Goal: Information Seeking & Learning: Learn about a topic

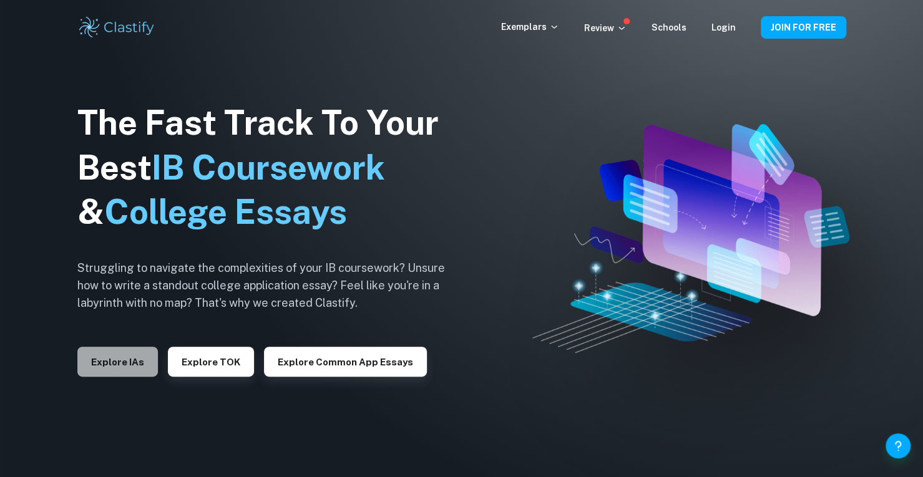
click at [145, 364] on button "Explore IAs" at bounding box center [117, 362] width 80 height 30
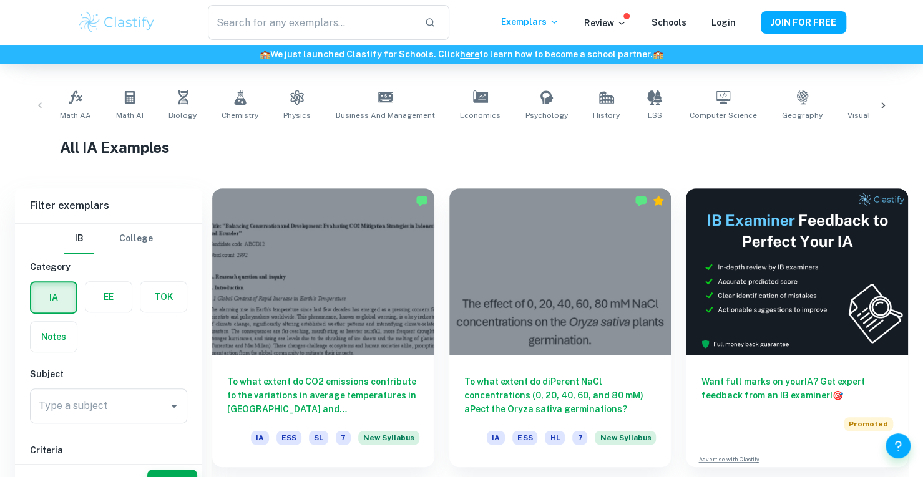
scroll to position [258, 0]
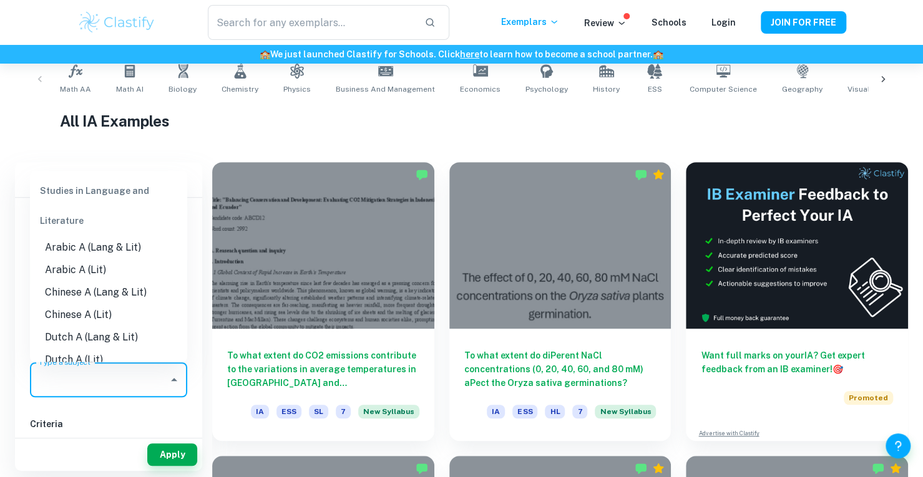
click at [119, 371] on input "Type a subject" at bounding box center [99, 380] width 127 height 24
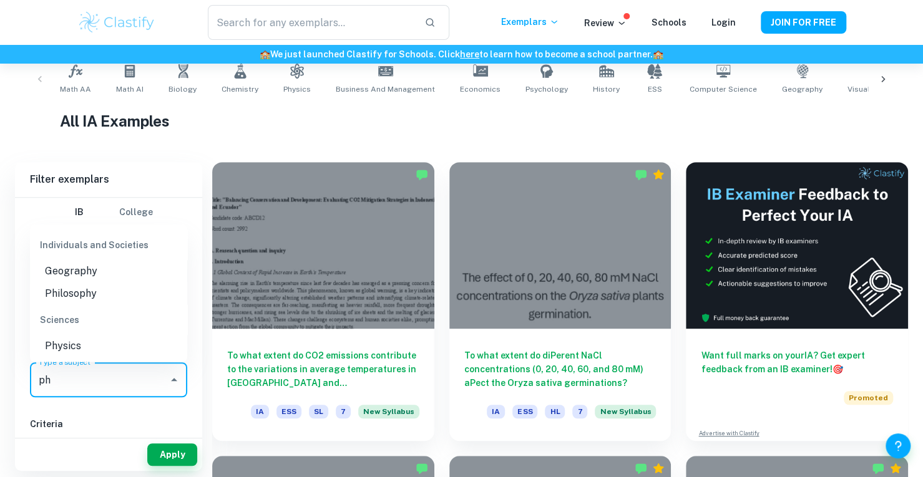
scroll to position [0, 0]
click at [87, 344] on li "Physics" at bounding box center [108, 345] width 157 height 22
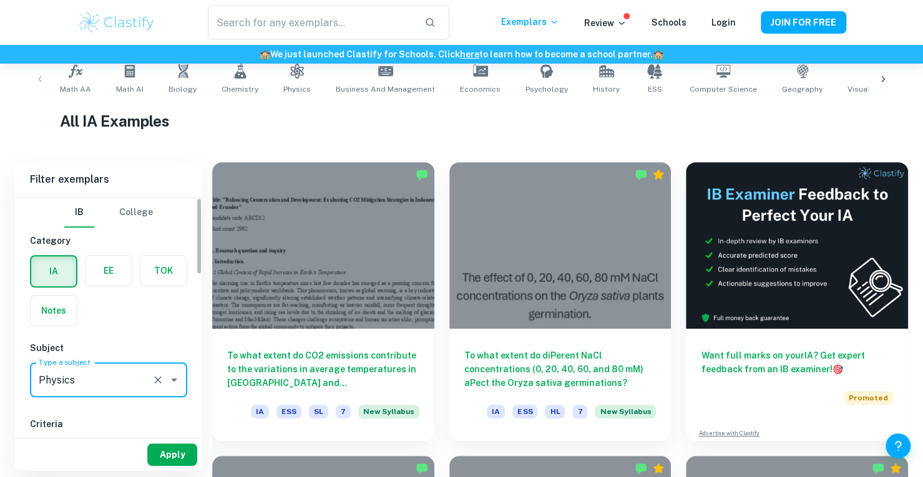
type input "Physics"
click at [172, 457] on button "Apply" at bounding box center [172, 455] width 50 height 22
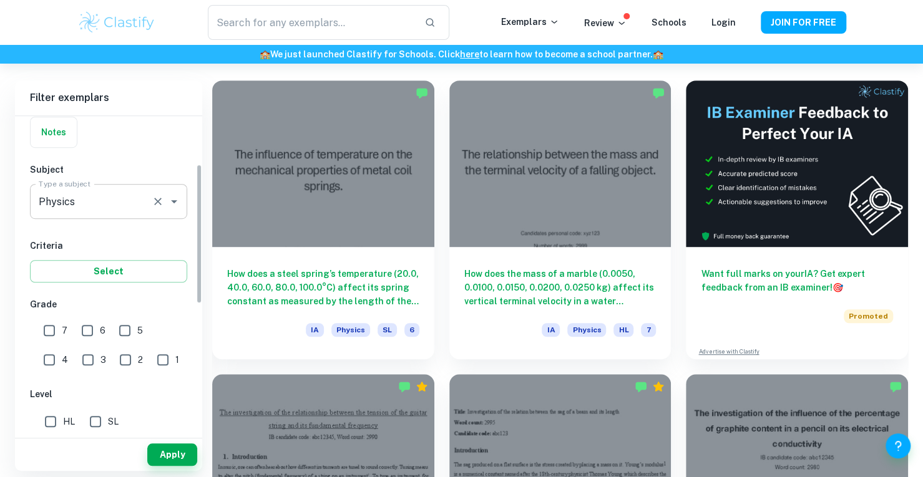
scroll to position [113, 0]
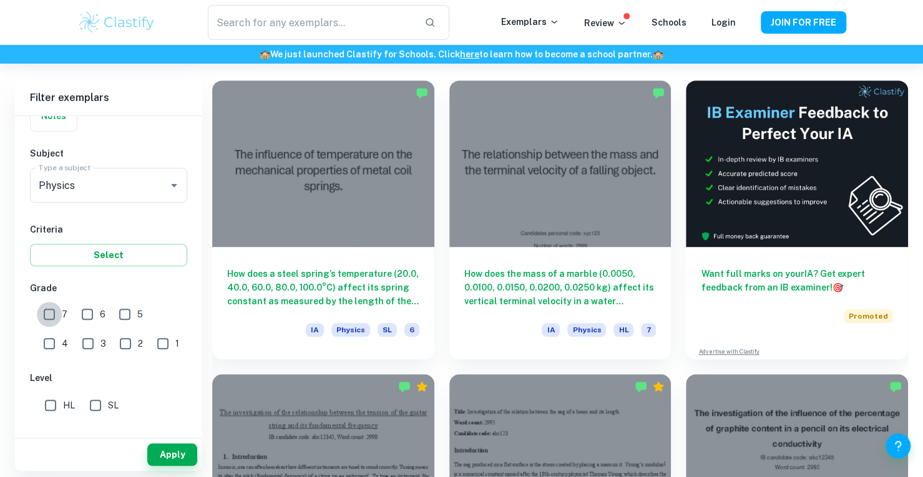
click at [50, 308] on input "7" at bounding box center [49, 314] width 25 height 25
checkbox input "true"
click at [85, 310] on input "6" at bounding box center [87, 314] width 25 height 25
checkbox input "true"
click at [188, 455] on button "Apply" at bounding box center [172, 455] width 50 height 22
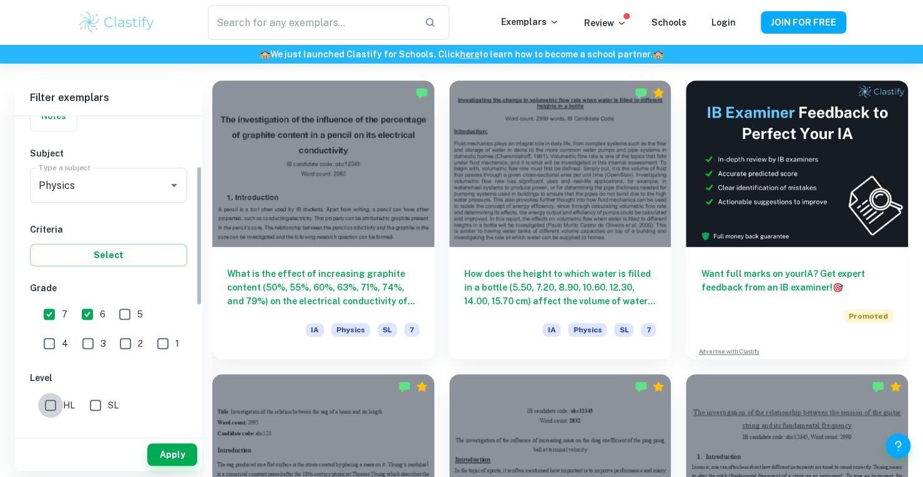
click at [58, 402] on input "HL" at bounding box center [50, 405] width 25 height 25
checkbox input "true"
click at [172, 456] on button "Apply" at bounding box center [172, 455] width 50 height 22
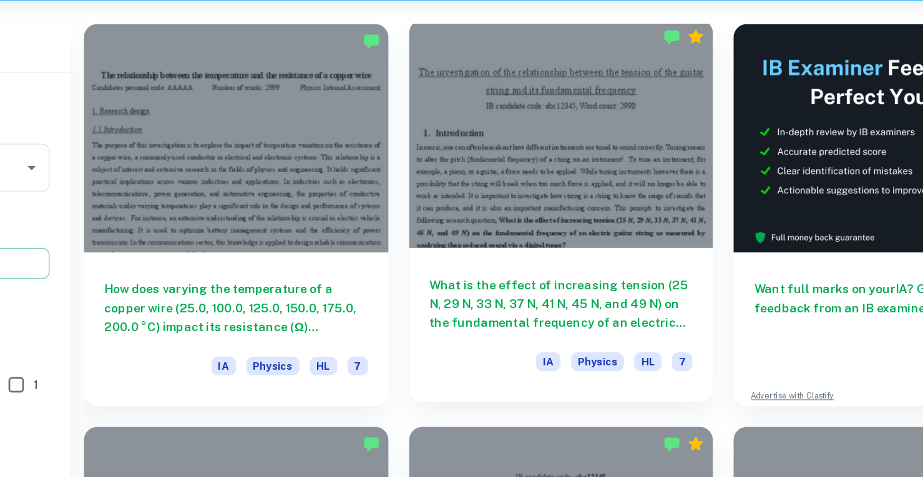
scroll to position [340, 0]
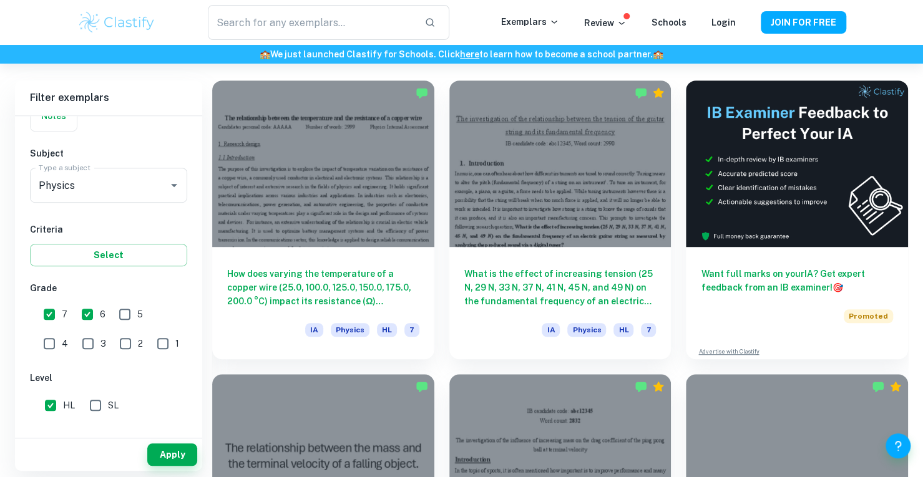
click at [104, 403] on input "SL" at bounding box center [95, 405] width 25 height 25
checkbox input "true"
click at [181, 458] on button "Apply" at bounding box center [172, 455] width 50 height 22
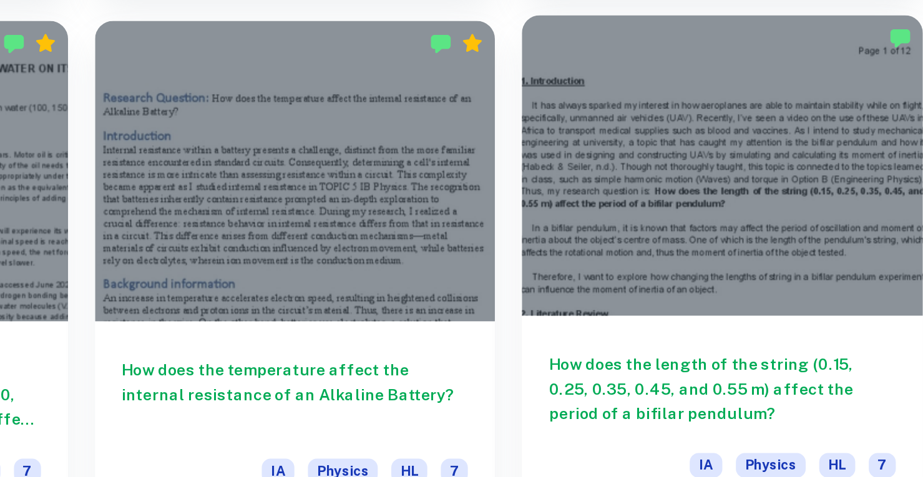
scroll to position [1446, 0]
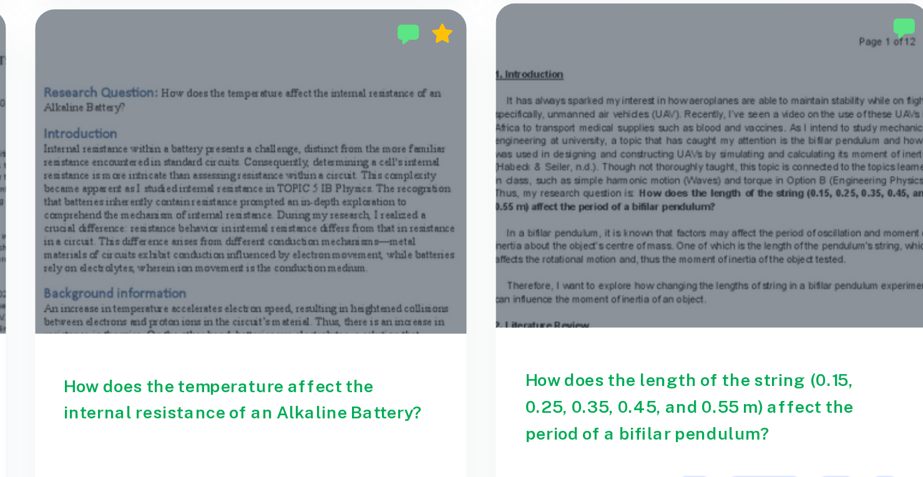
click at [870, 231] on div at bounding box center [797, 229] width 222 height 167
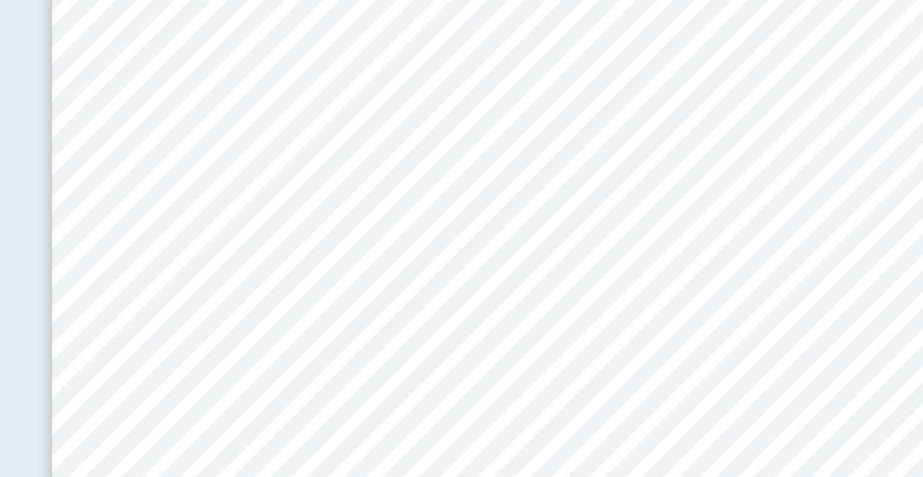
scroll to position [1804, 0]
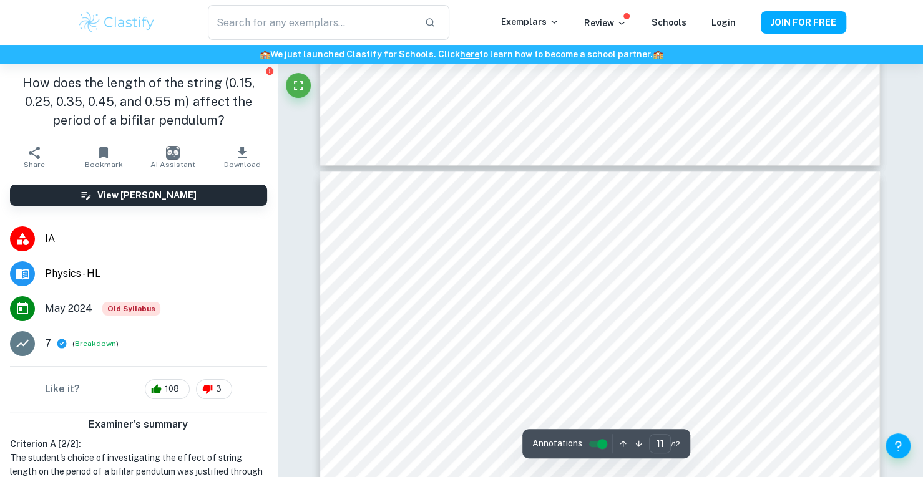
type input "12"
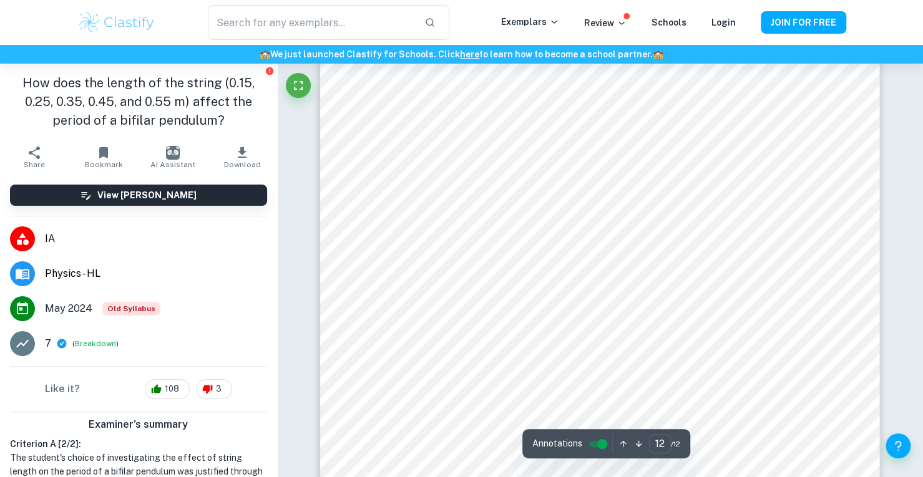
scroll to position [9184, 0]
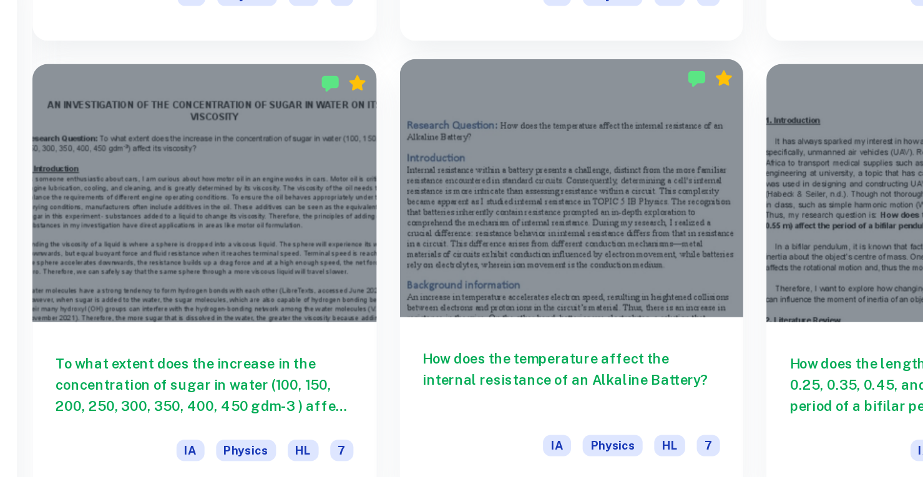
scroll to position [1442, 0]
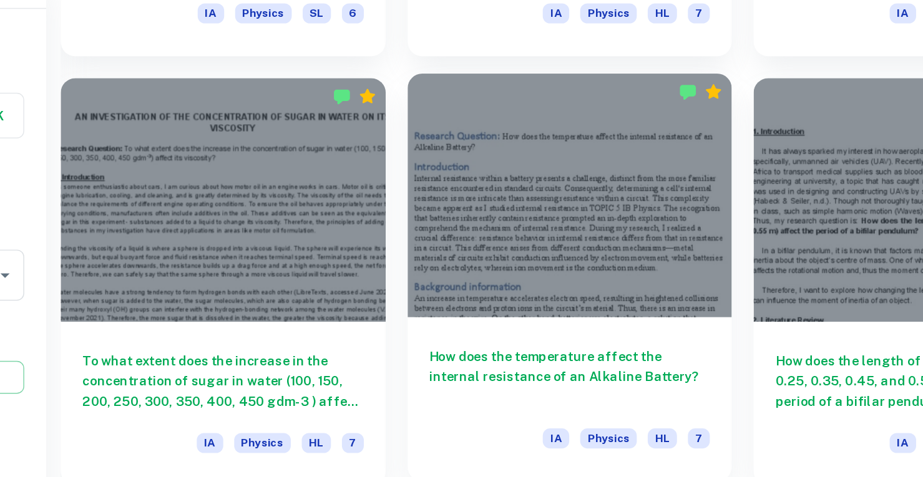
click at [557, 270] on div at bounding box center [560, 233] width 222 height 167
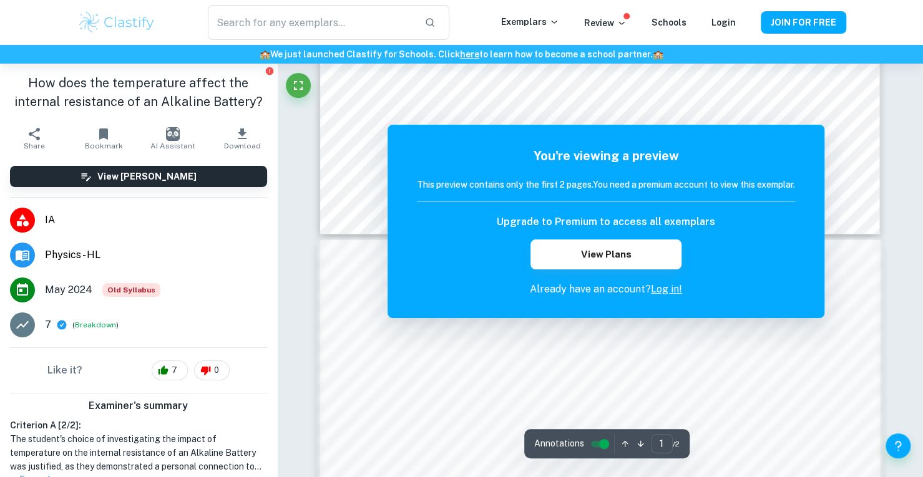
scroll to position [567, 0]
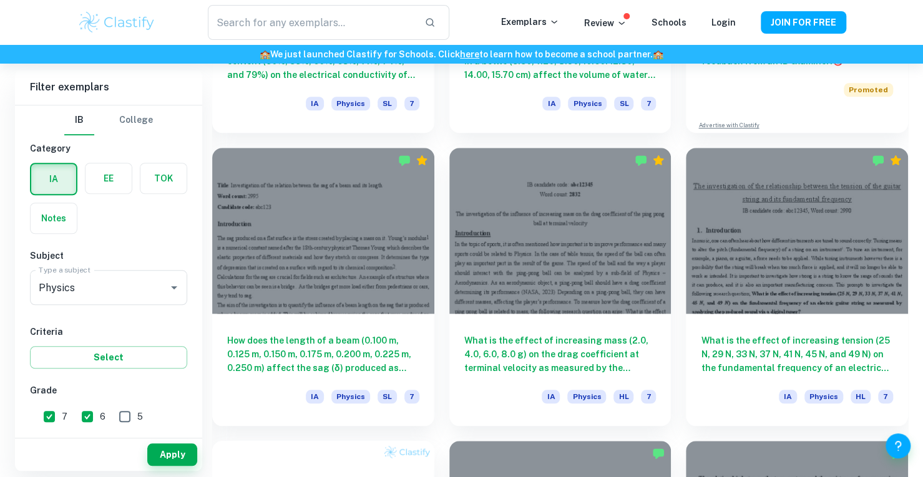
scroll to position [855, 0]
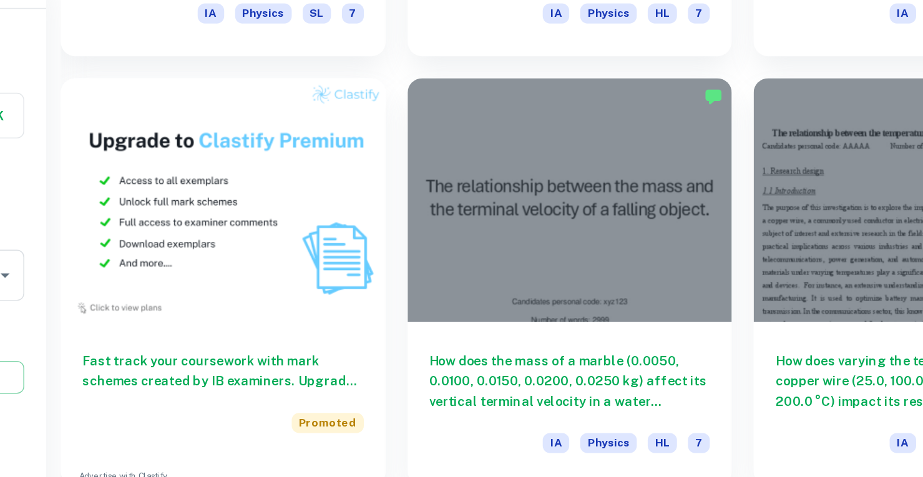
click at [62, 434] on input "4" at bounding box center [49, 446] width 25 height 25
checkbox input "true"
click at [170, 359] on button "Select" at bounding box center [108, 357] width 157 height 22
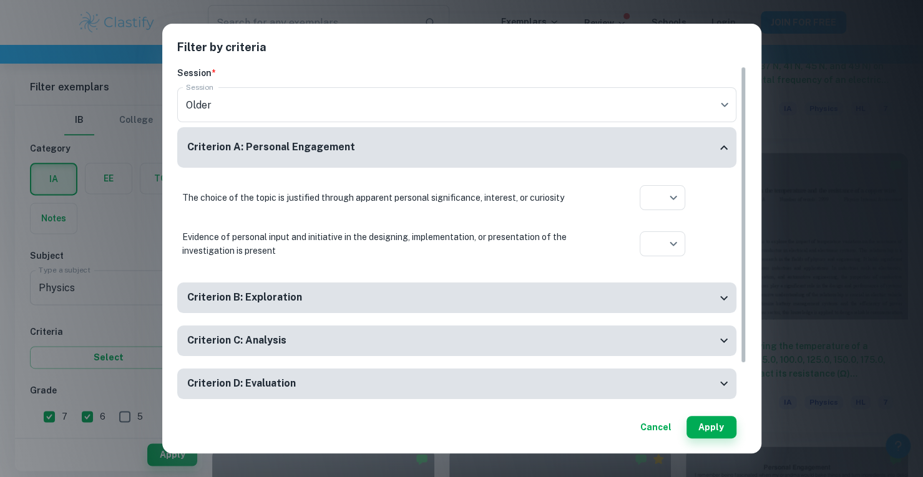
click at [406, 301] on div "Criterion B: Exploration" at bounding box center [451, 298] width 529 height 16
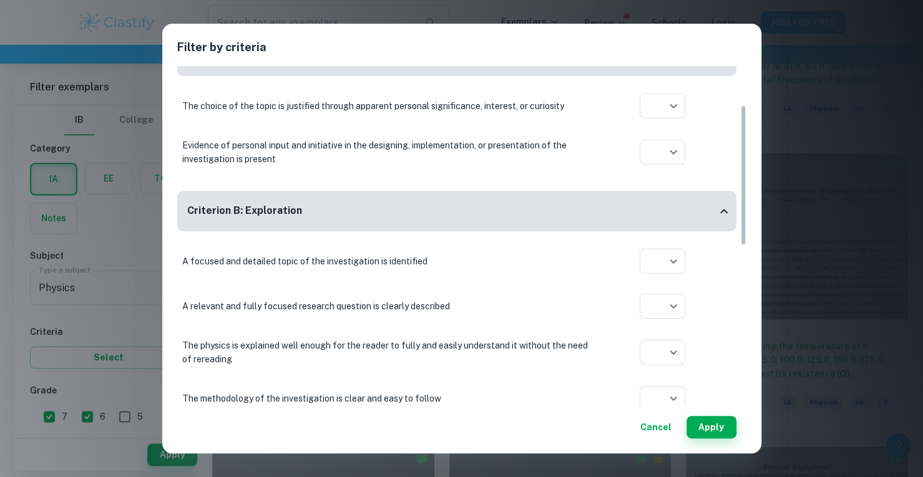
scroll to position [94, 0]
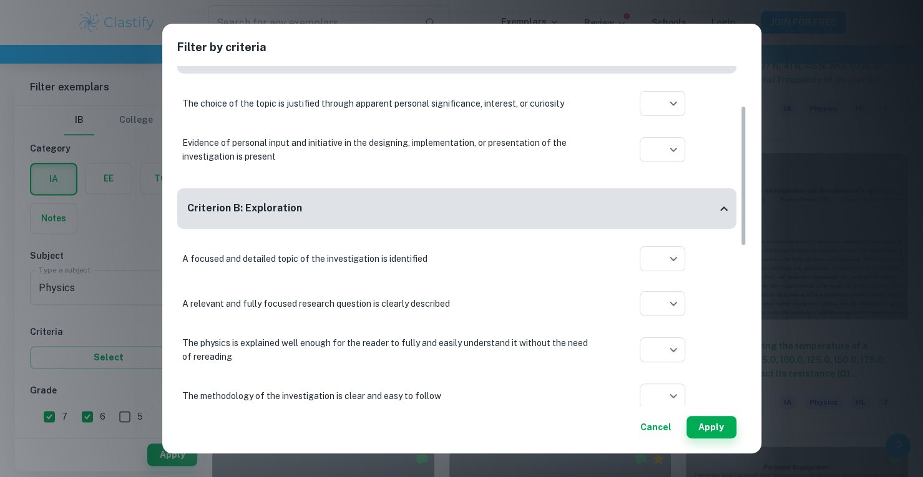
click at [656, 429] on button "Cancel" at bounding box center [655, 427] width 41 height 22
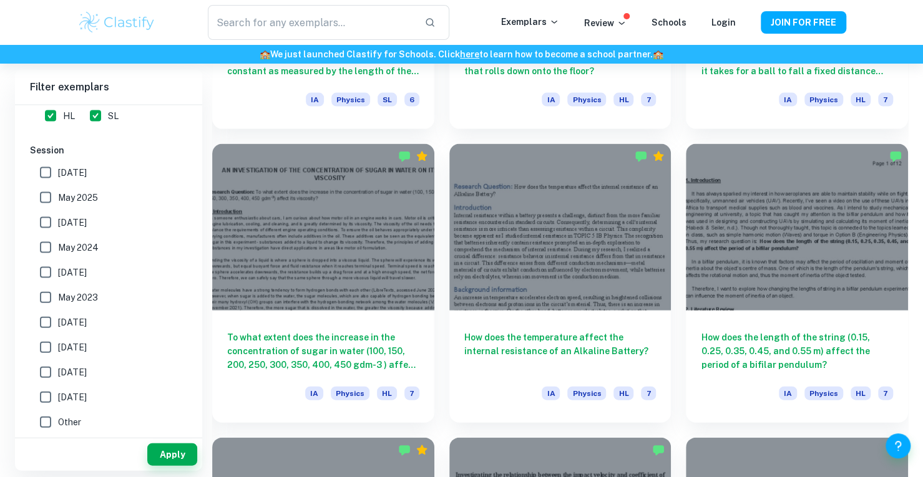
scroll to position [388, 0]
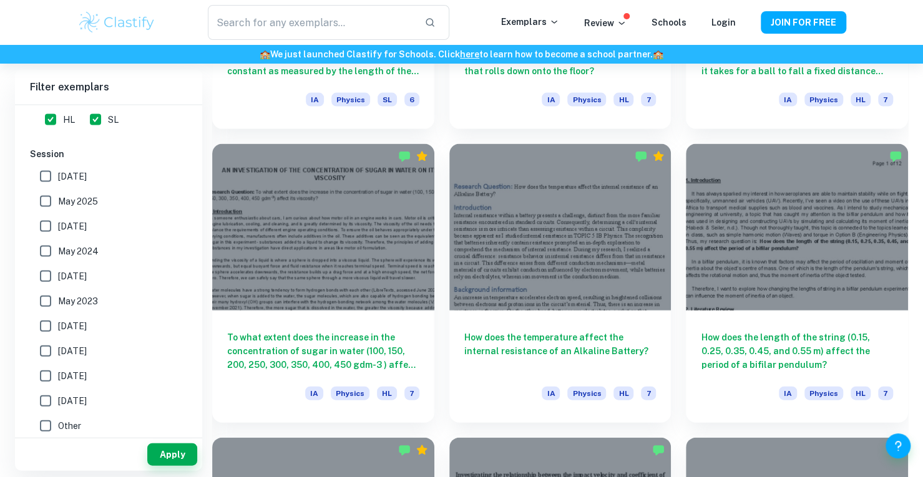
click at [69, 198] on span "May 2025" at bounding box center [78, 202] width 40 height 14
click at [58, 198] on input "May 2025" at bounding box center [45, 201] width 25 height 25
checkbox input "true"
click at [167, 461] on button "Apply" at bounding box center [172, 455] width 50 height 22
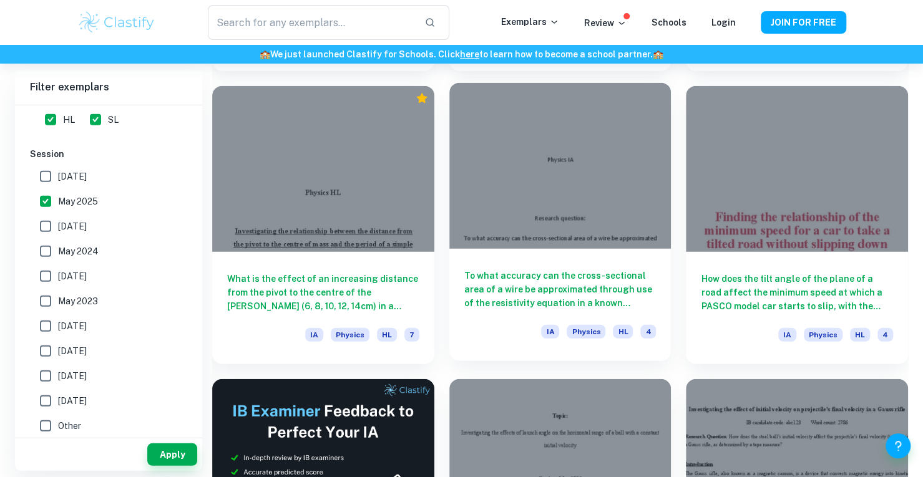
scroll to position [1803, 0]
click at [616, 183] on div at bounding box center [560, 167] width 222 height 167
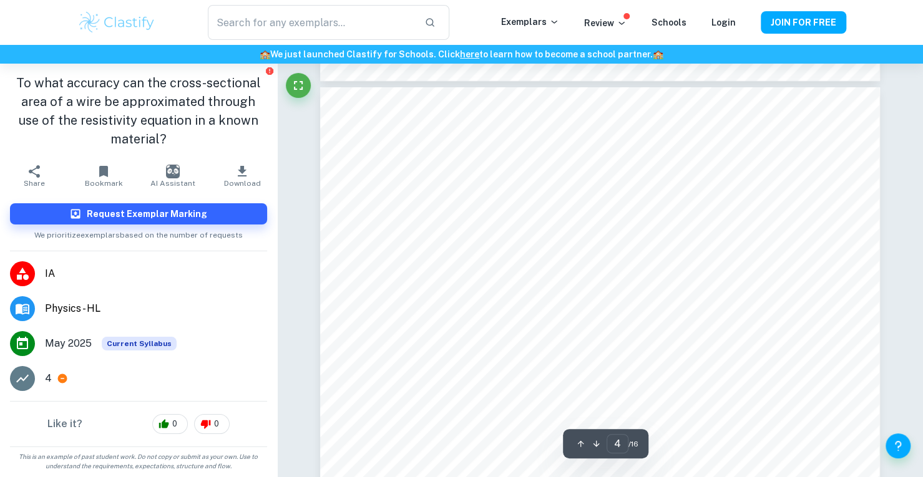
scroll to position [2552, 0]
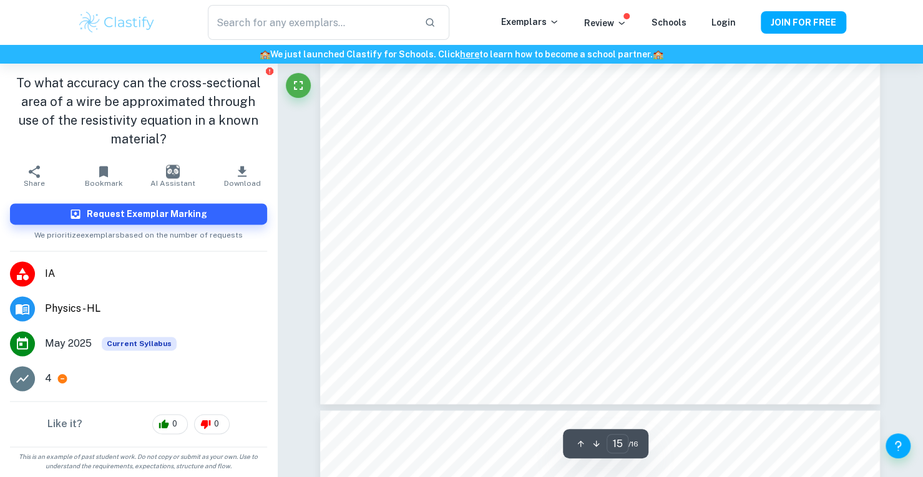
type input "16"
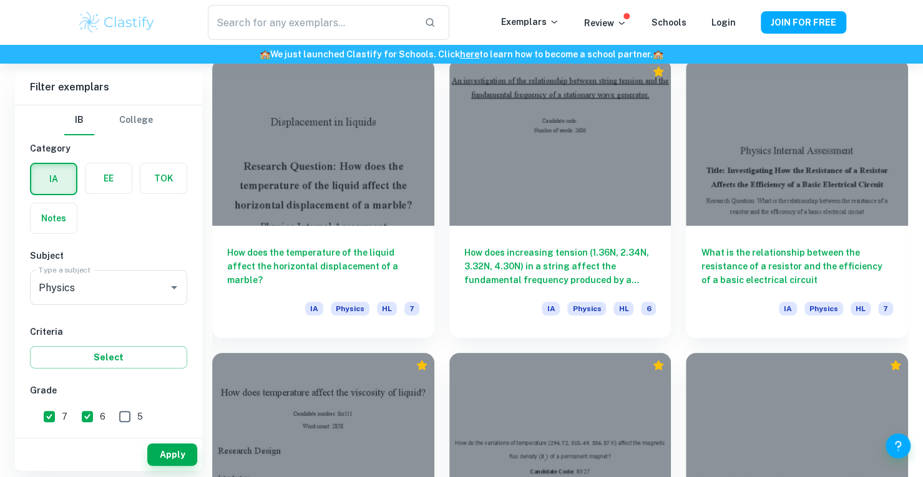
scroll to position [2713, 0]
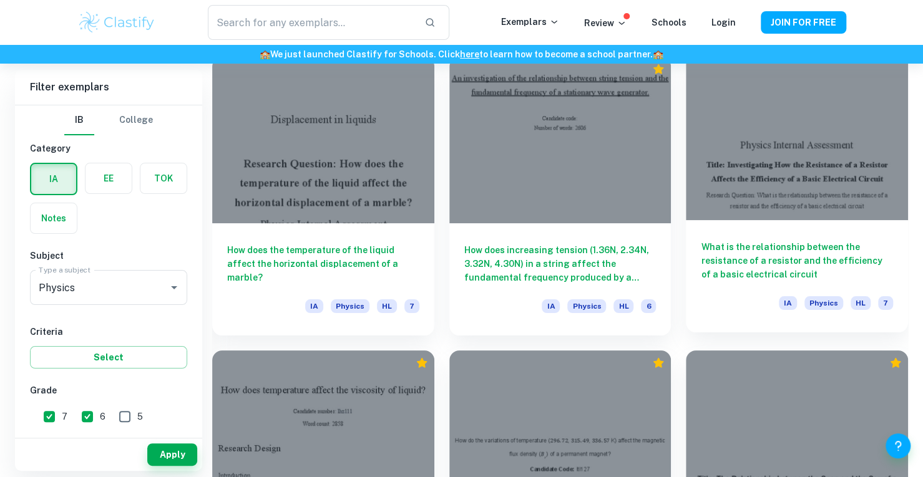
click at [855, 129] on div at bounding box center [797, 137] width 222 height 167
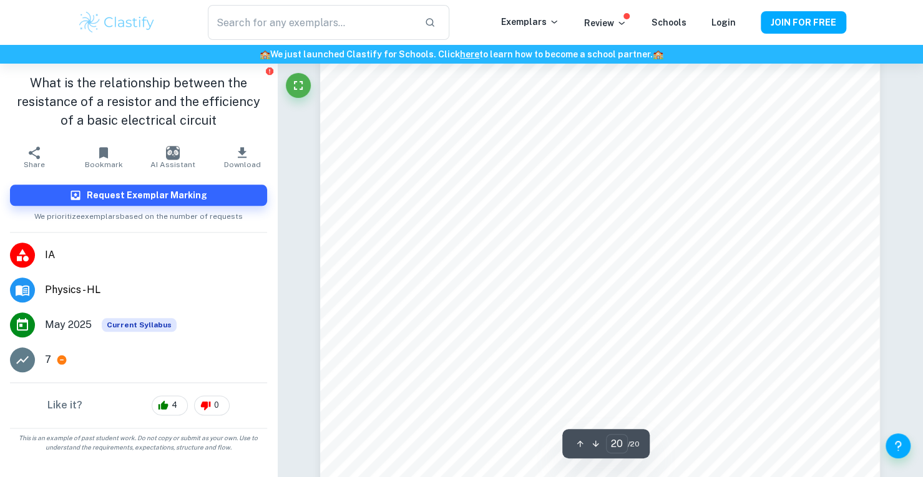
scroll to position [14649, 0]
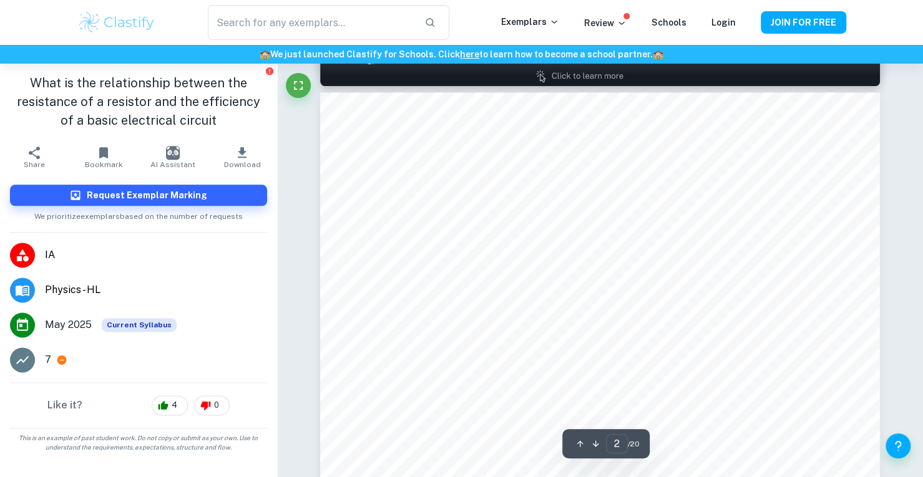
type input "1"
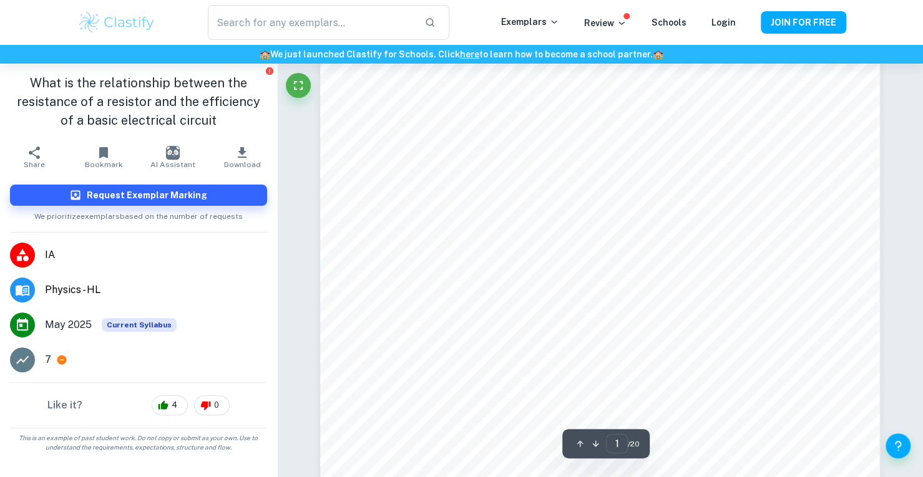
scroll to position [63, 0]
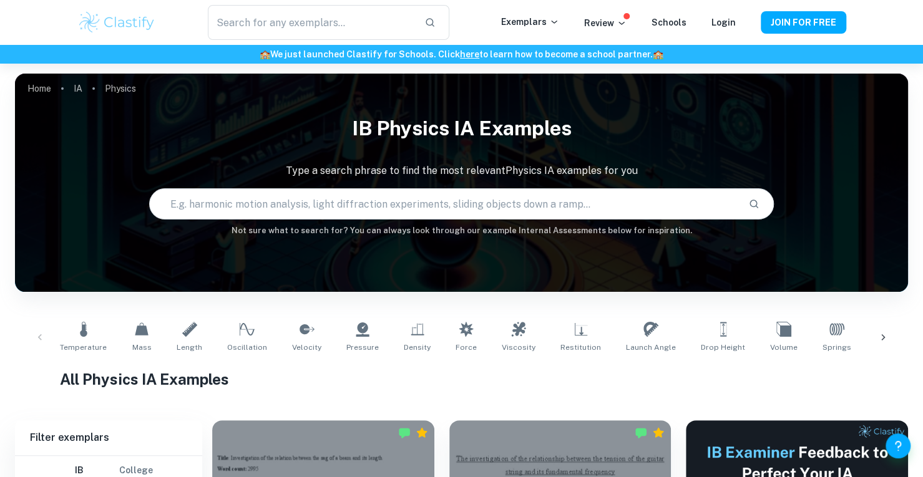
click at [317, 217] on input "text" at bounding box center [444, 204] width 589 height 35
type input "copper wire"
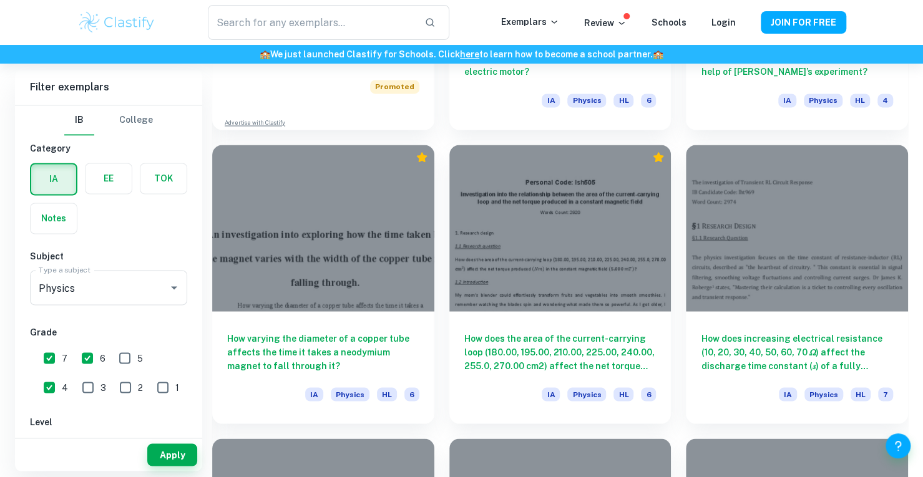
scroll to position [1158, 0]
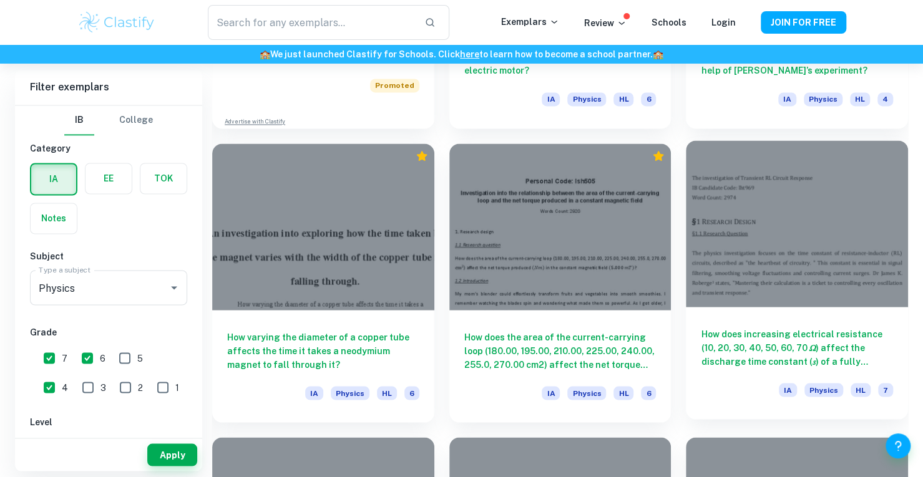
click at [828, 288] on div at bounding box center [797, 223] width 222 height 167
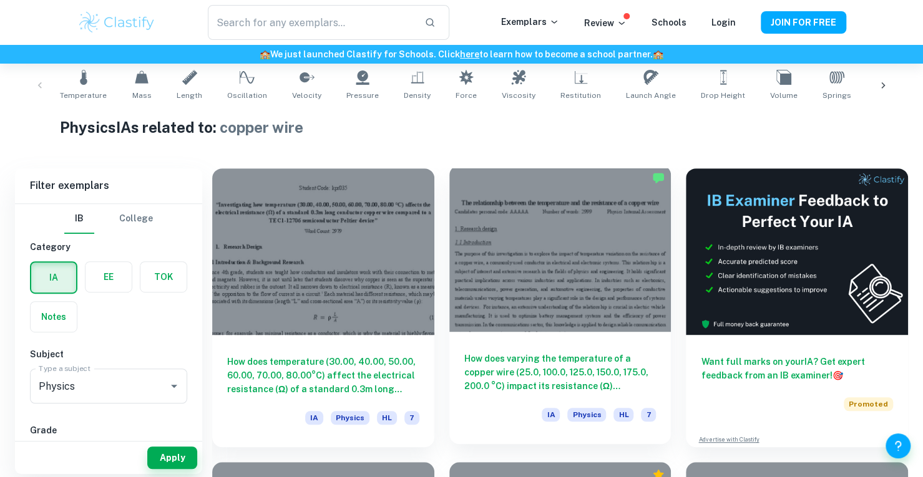
scroll to position [255, 0]
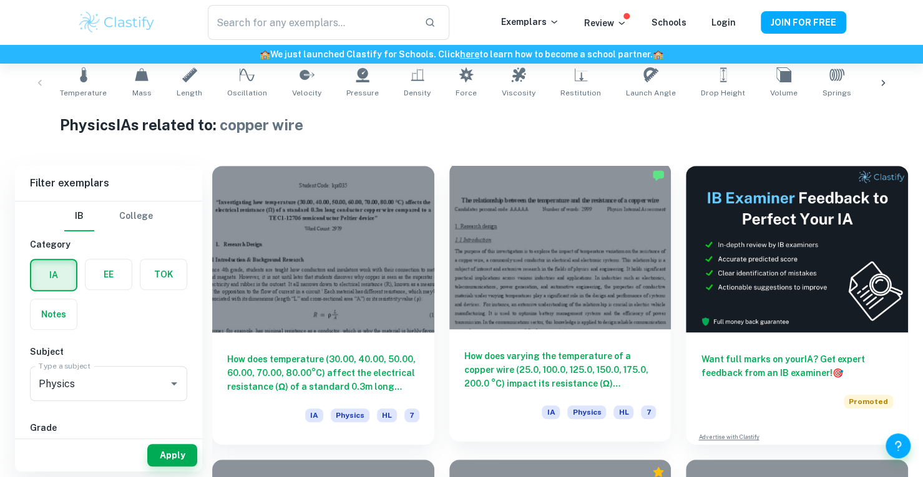
click at [512, 268] on div at bounding box center [560, 246] width 222 height 167
